Goal: Task Accomplishment & Management: Use online tool/utility

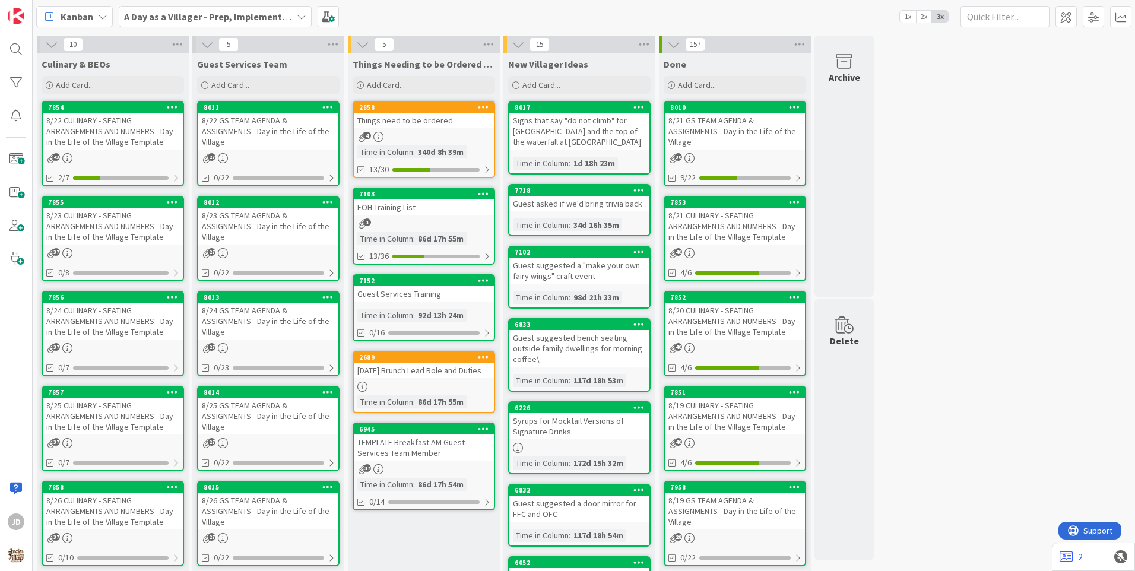
click at [276, 130] on div "8/22 GS TEAM AGENDA & ASSIGNMENTS - Day in the Life of the Village" at bounding box center [268, 131] width 140 height 37
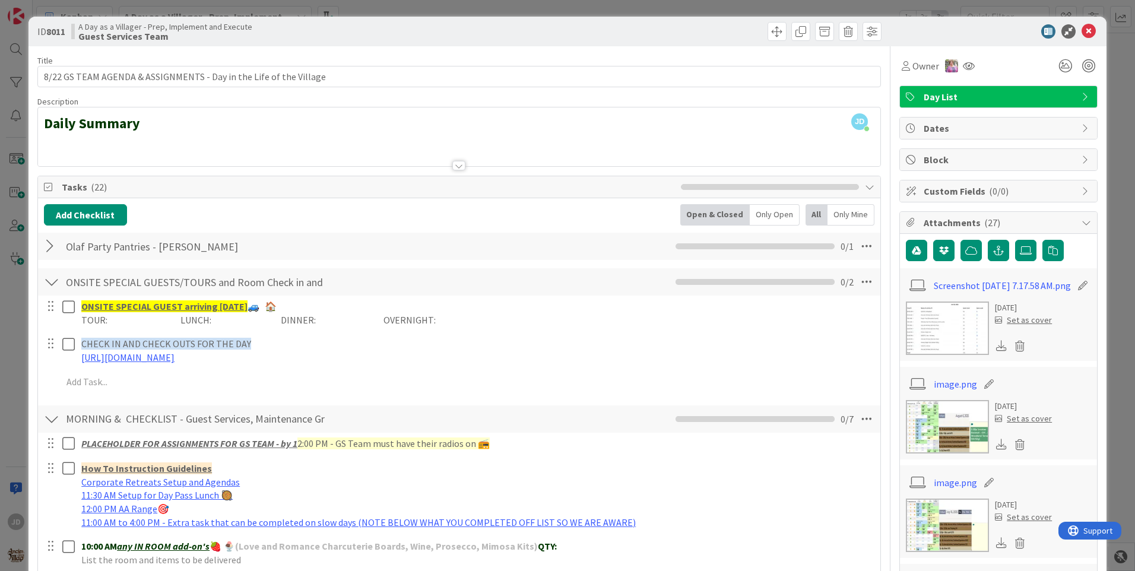
click at [51, 250] on div at bounding box center [51, 246] width 15 height 21
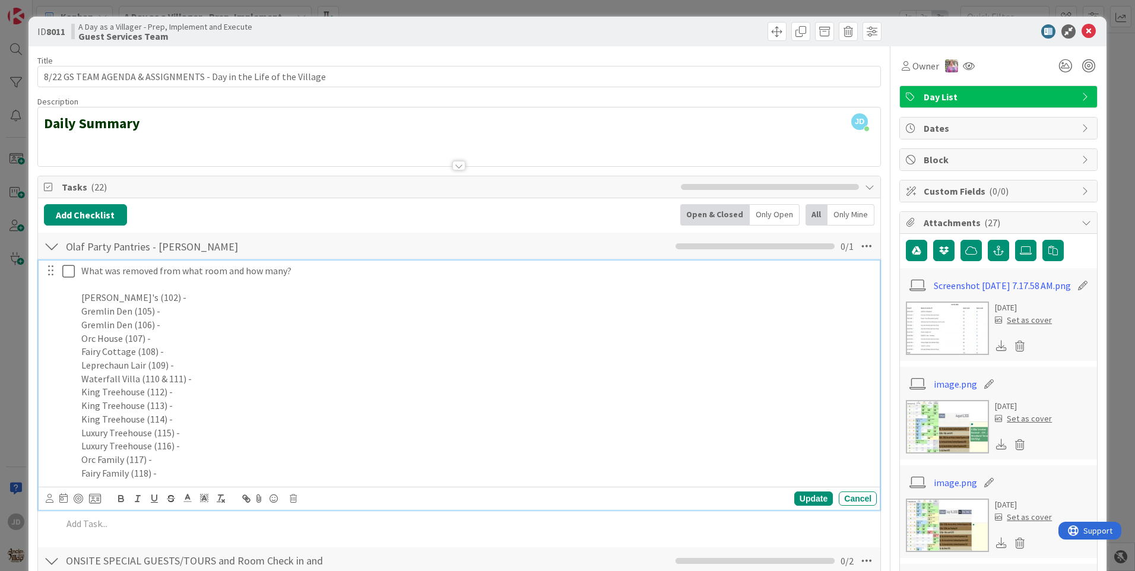
click at [190, 300] on p "[PERSON_NAME]'s (102) -" at bounding box center [476, 298] width 790 height 14
click at [198, 386] on p "King Treehouse (112) -" at bounding box center [476, 392] width 790 height 14
click at [204, 421] on p "King Treehouse (114) -" at bounding box center [476, 419] width 790 height 14
click at [193, 477] on p "Fairy Family (118) -" at bounding box center [476, 473] width 790 height 14
click at [216, 465] on p "Orc Family (117) -" at bounding box center [476, 460] width 790 height 14
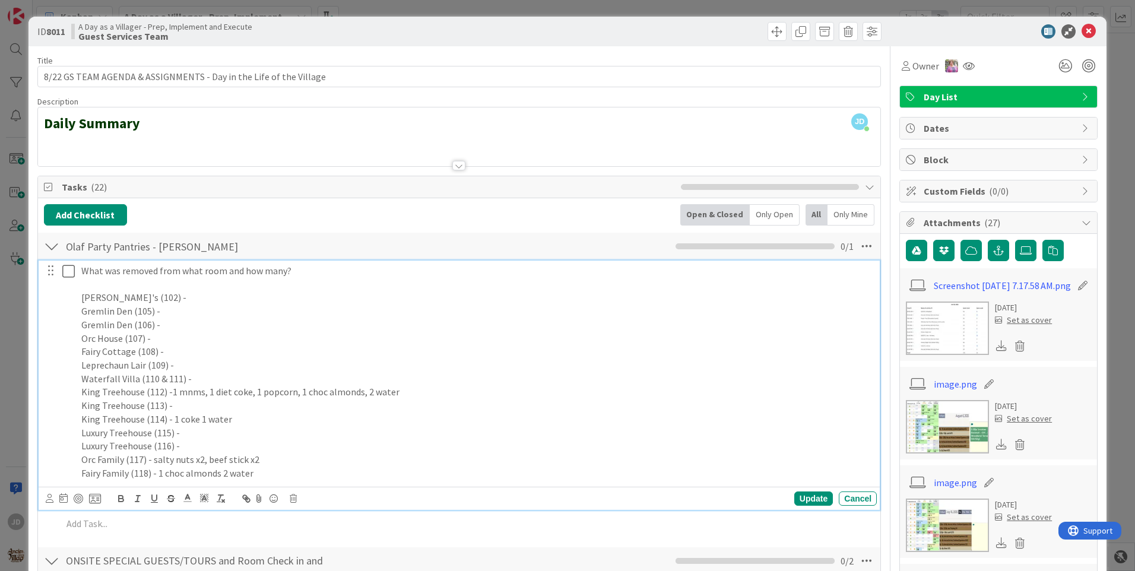
click at [280, 478] on p "Fairy Family (118) - 1 choc almonds 2 water" at bounding box center [476, 473] width 790 height 14
click at [794, 496] on div "Update" at bounding box center [813, 498] width 39 height 14
